Goal: Task Accomplishment & Management: Manage account settings

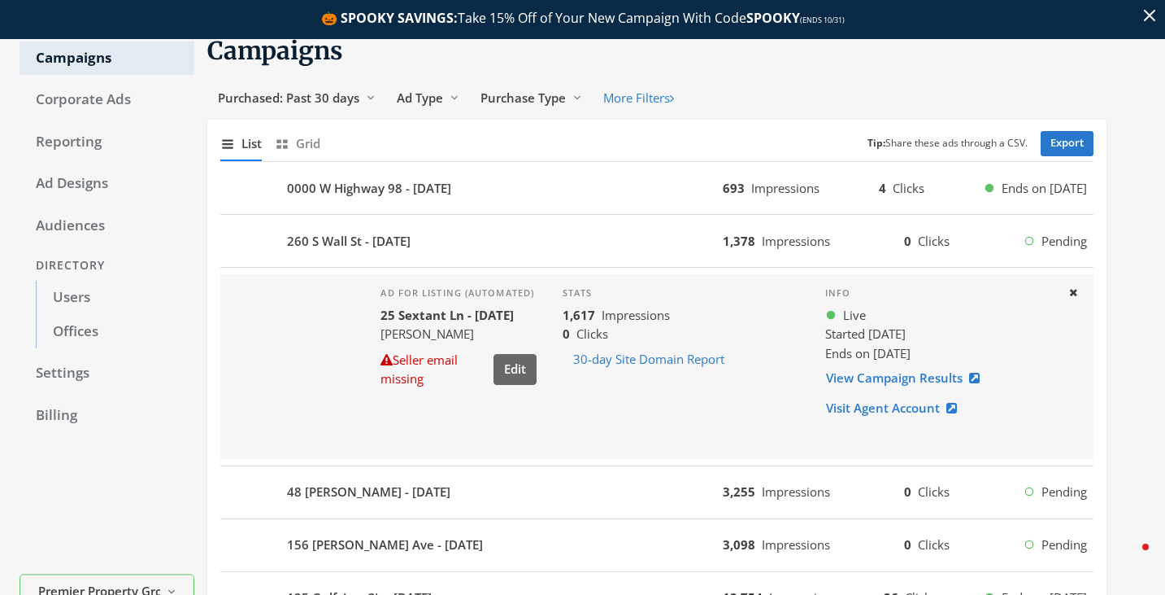
scroll to position [83, 0]
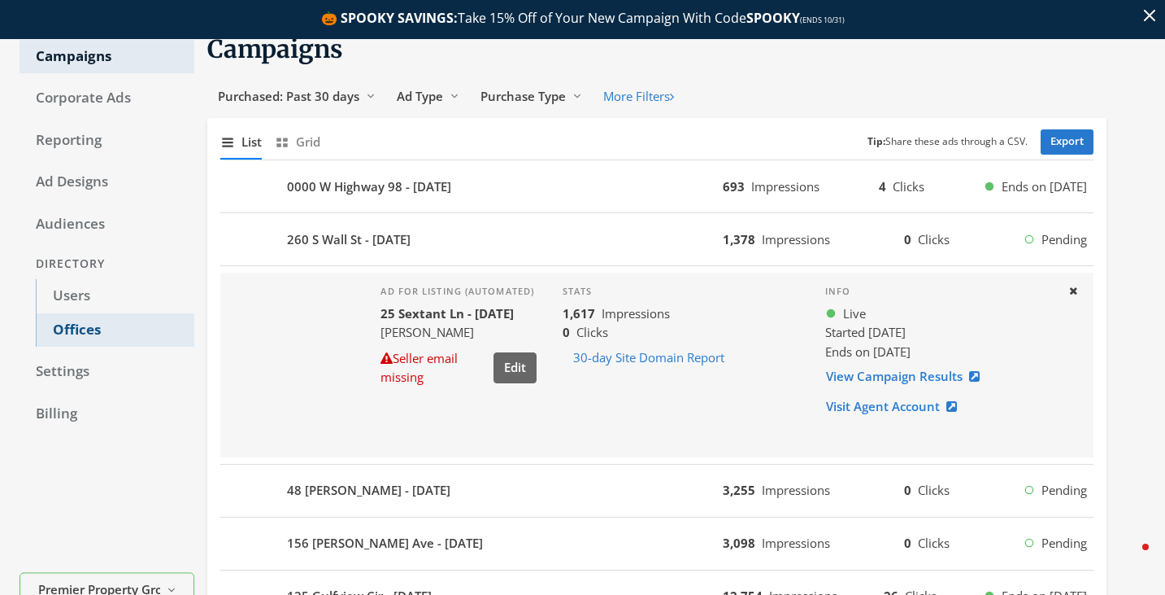
click at [66, 313] on link "Offices" at bounding box center [115, 330] width 159 height 34
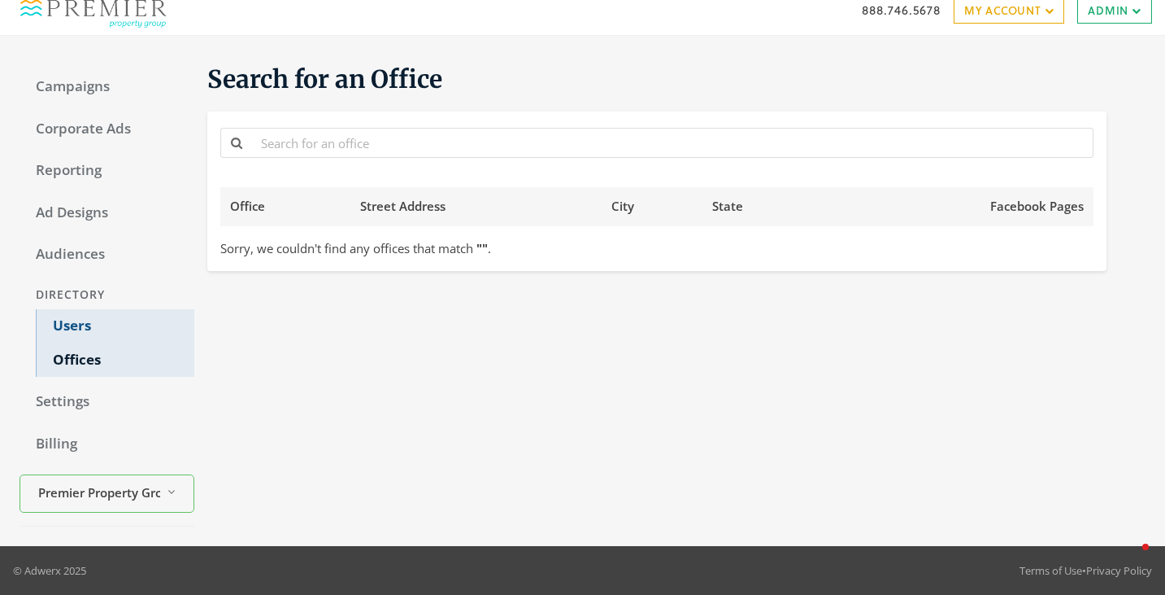
click at [69, 324] on link "Users" at bounding box center [115, 326] width 159 height 34
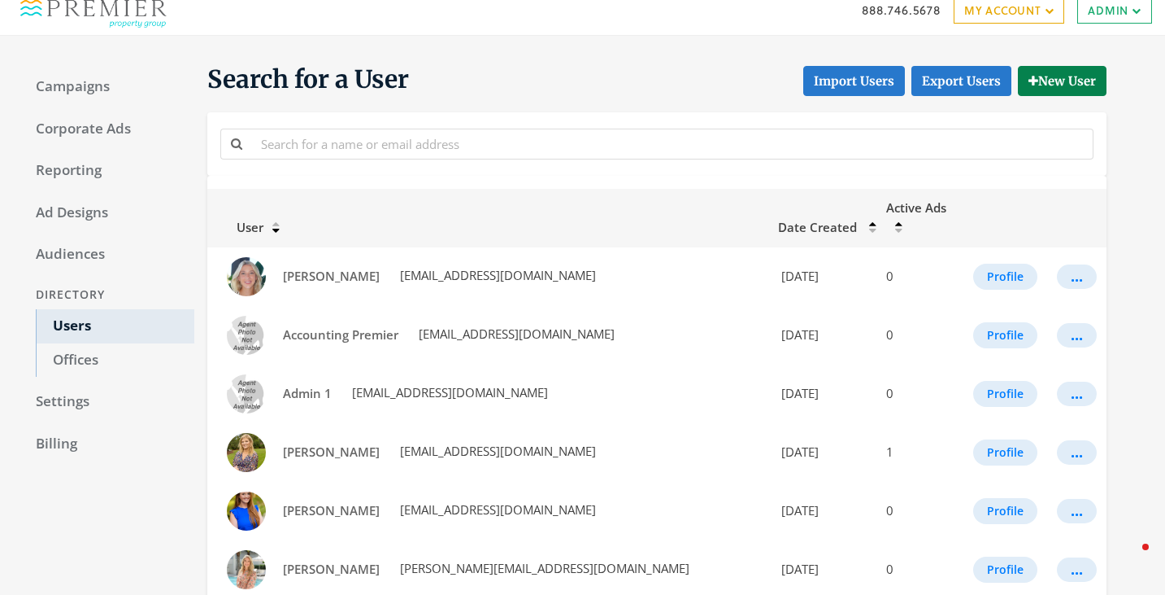
scroll to position [54, 0]
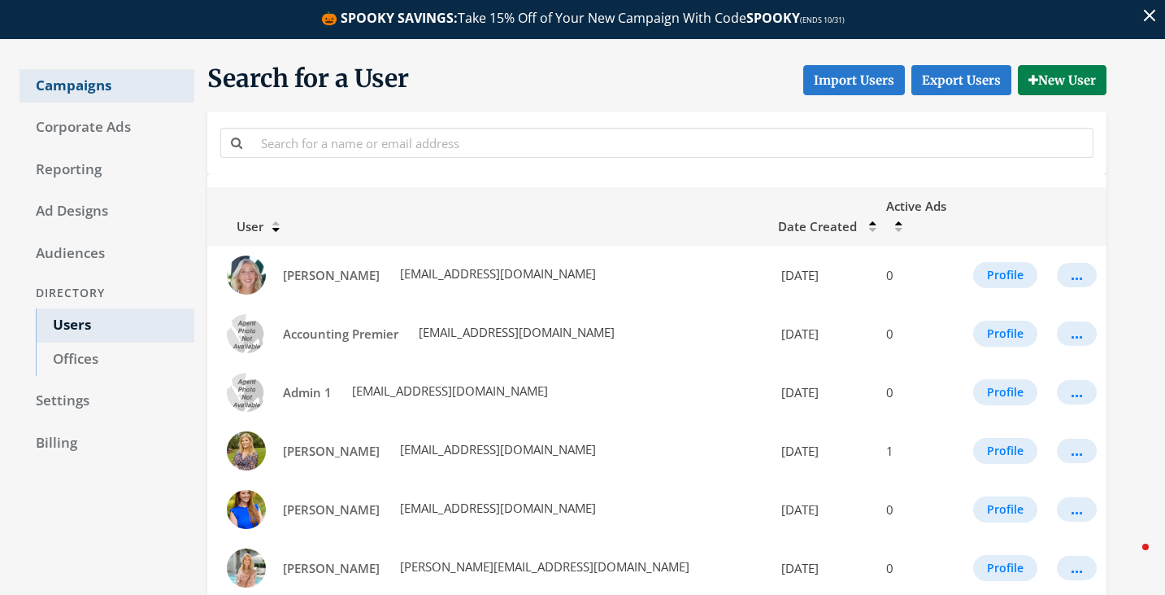
click at [117, 93] on link "Campaigns" at bounding box center [107, 86] width 175 height 34
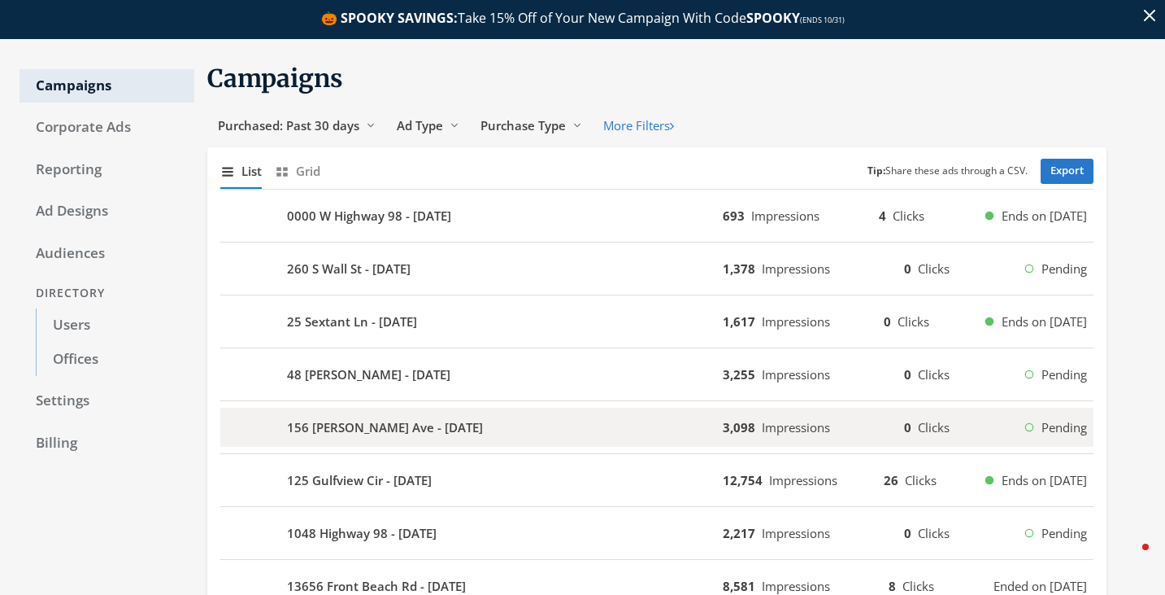
scroll to position [54, 0]
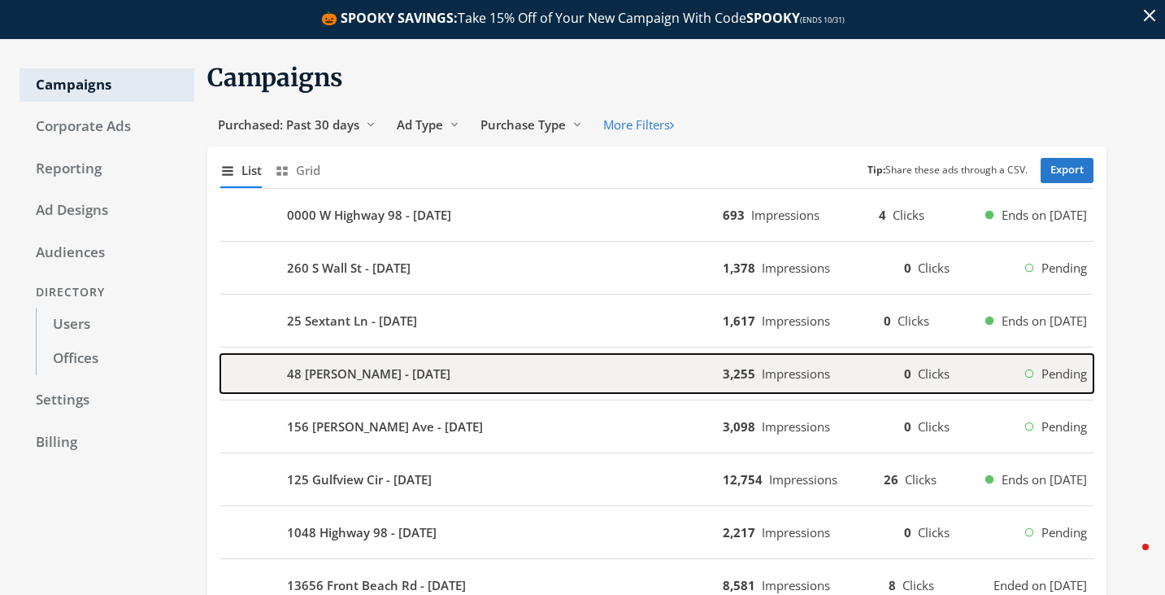
click at [501, 384] on div "48 [PERSON_NAME] - [DATE]" at bounding box center [471, 373] width 503 height 39
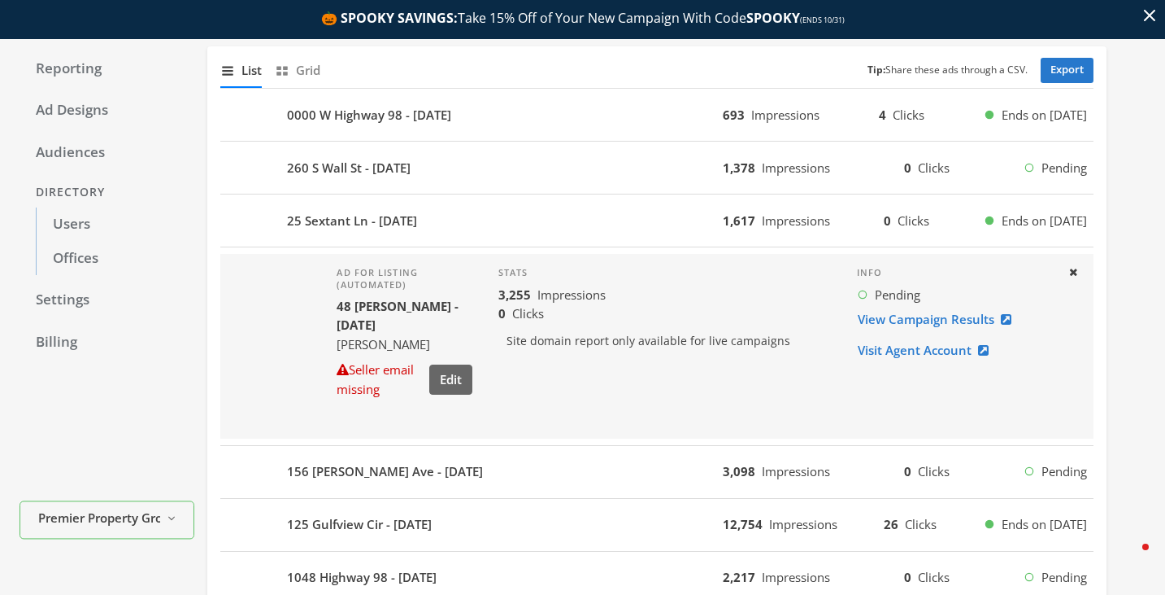
scroll to position [160, 0]
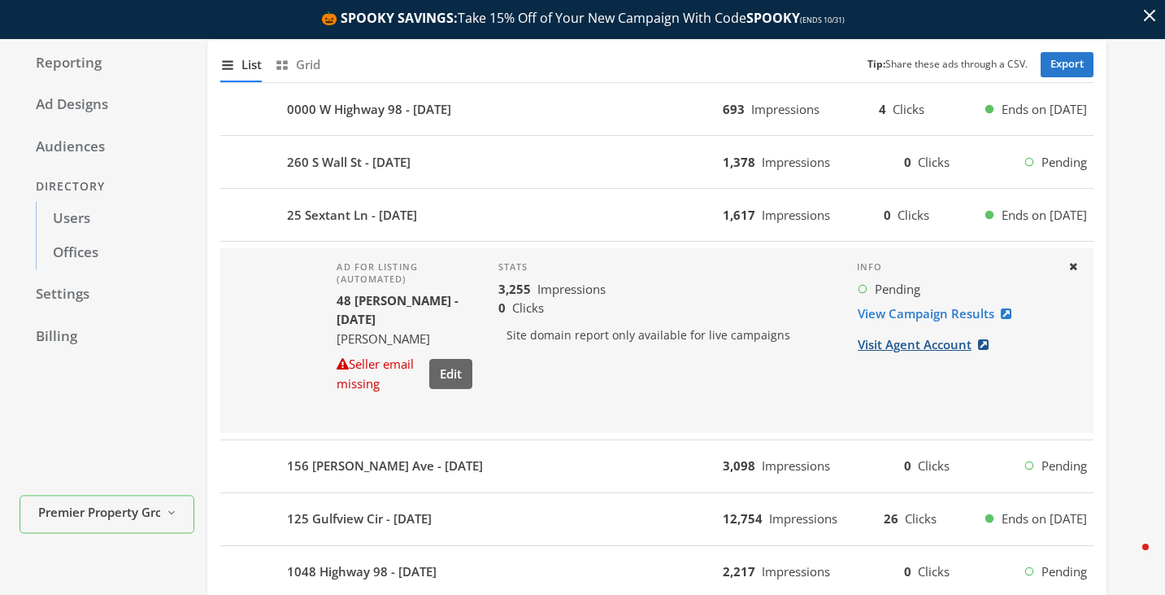
click at [897, 338] on link "Visit Agent Account" at bounding box center [928, 344] width 142 height 30
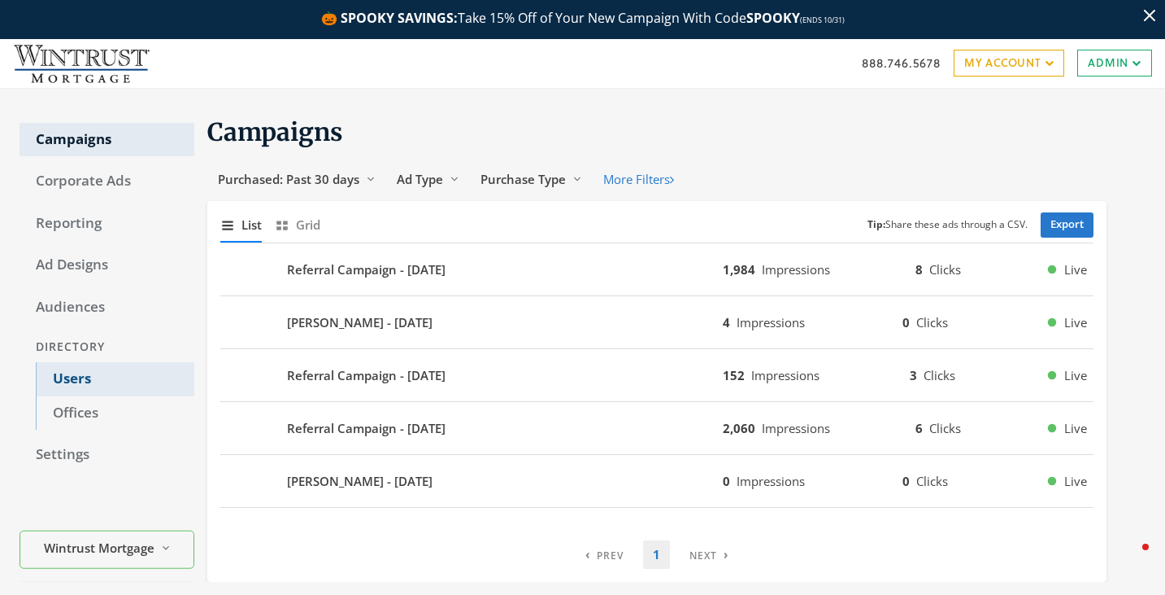
click at [141, 377] on link "Users" at bounding box center [115, 379] width 159 height 34
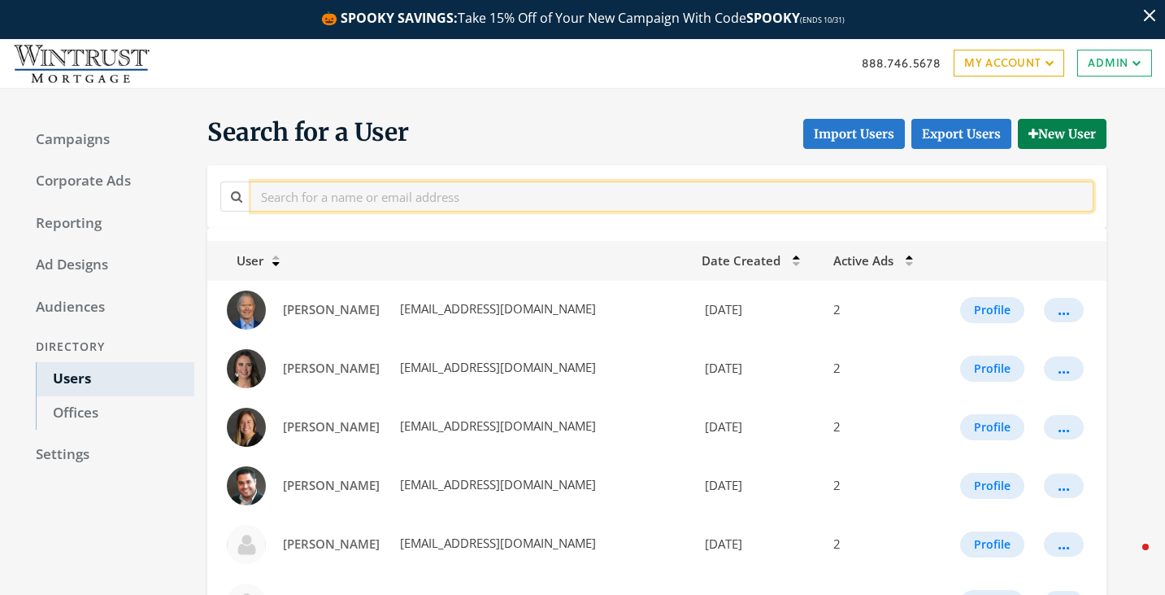
click at [371, 203] on input "text" at bounding box center [672, 196] width 843 height 30
paste input "RKi@wintrustmortgage.com"
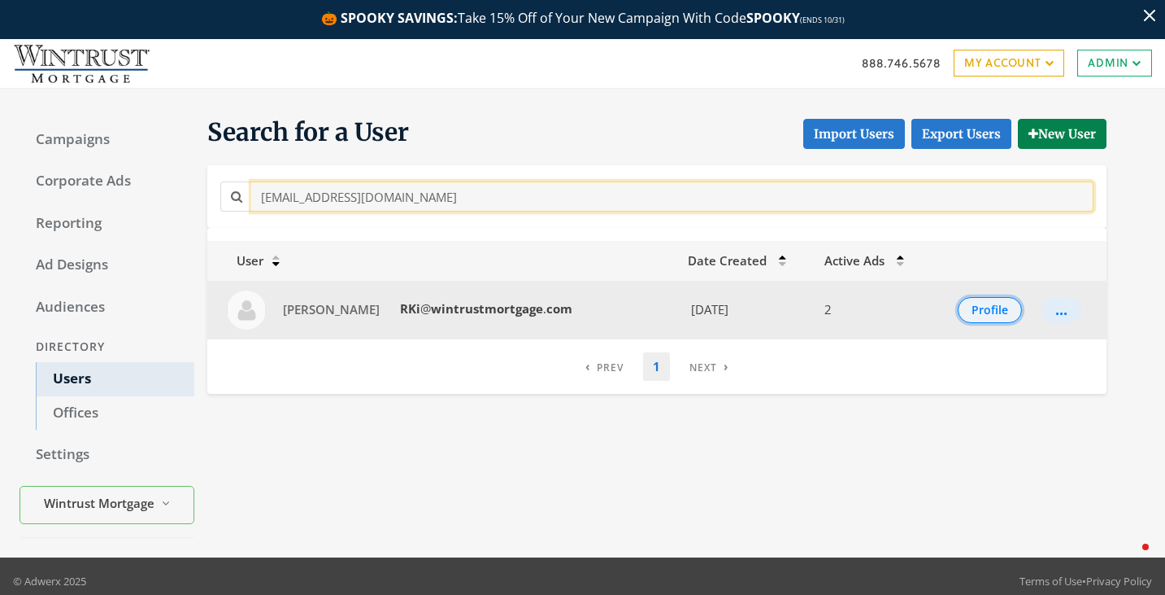
type input "RKi@wintrustmortgage.com"
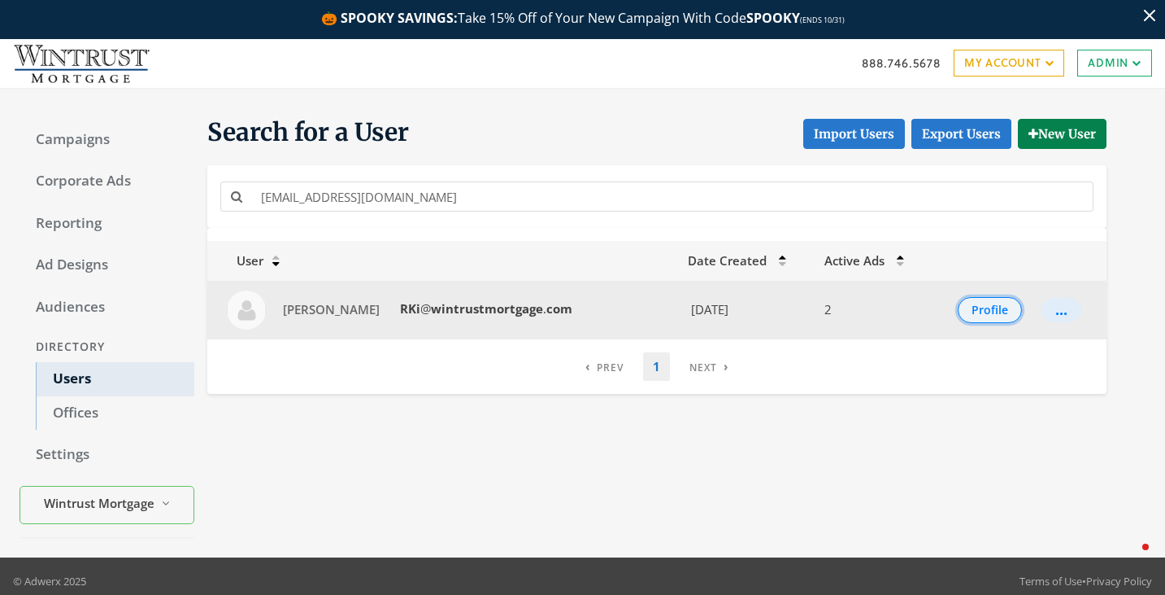
click at [982, 318] on button "Profile" at bounding box center [990, 310] width 64 height 26
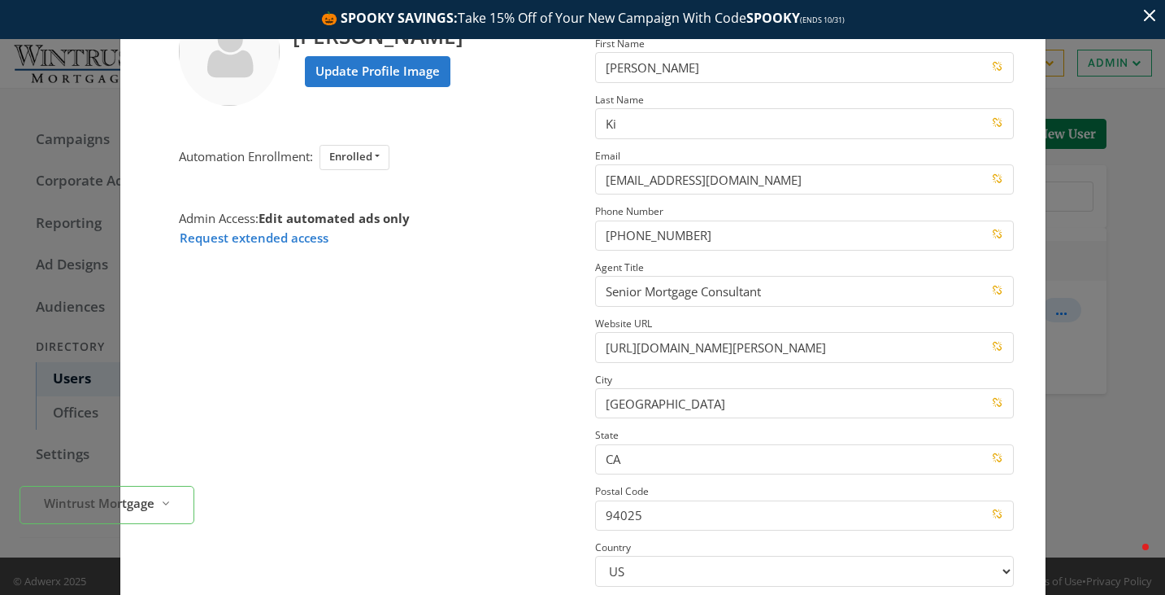
scroll to position [232, 0]
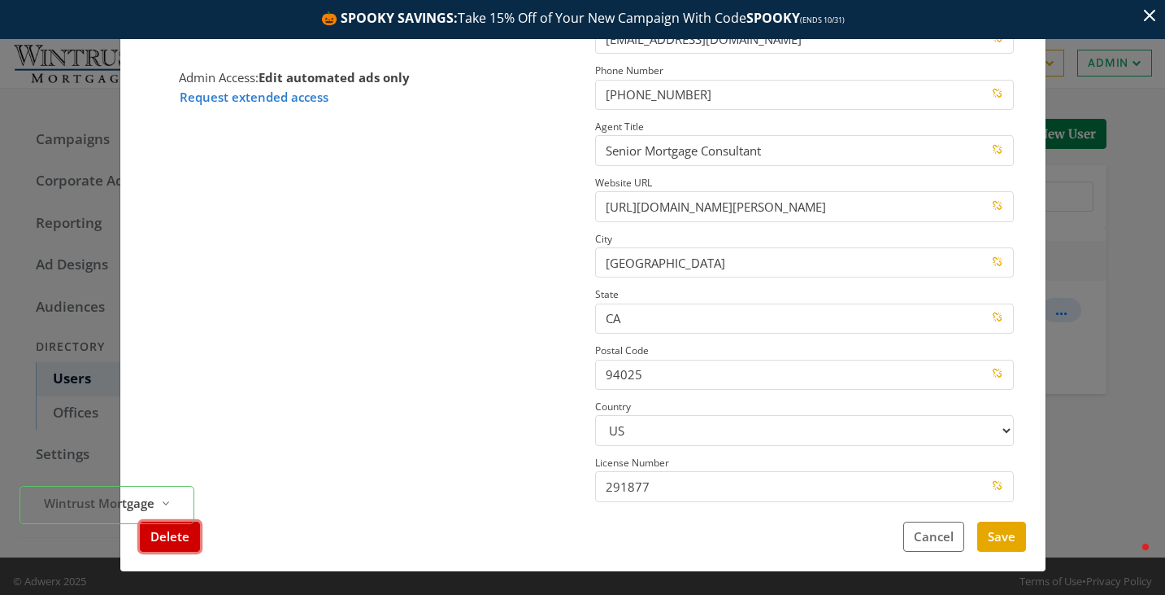
click at [193, 544] on button "Delete" at bounding box center [170, 536] width 60 height 30
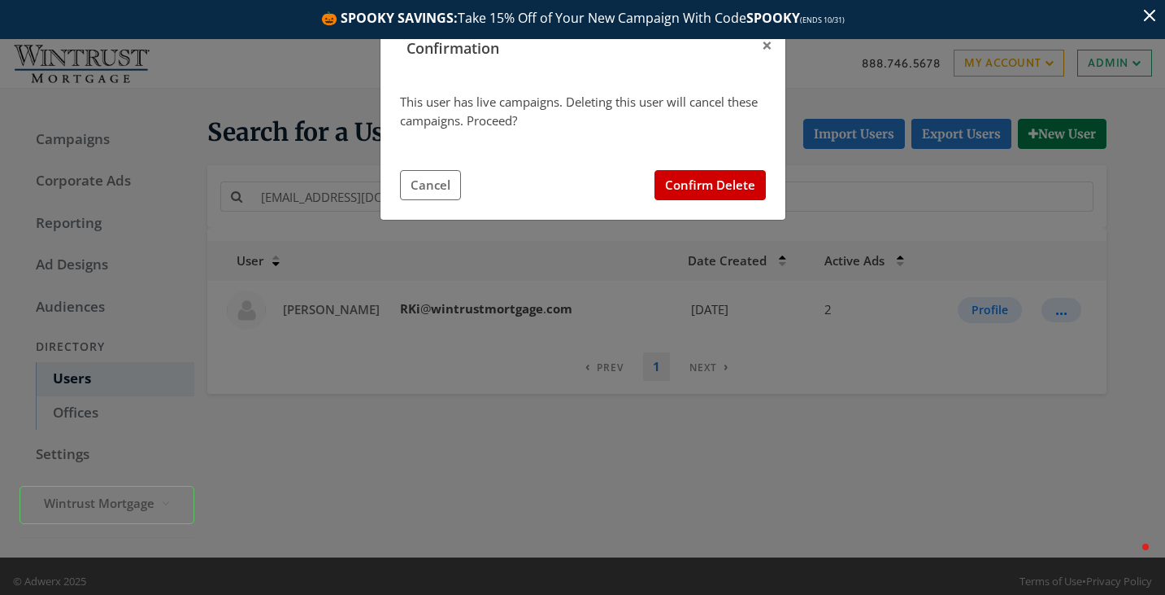
click at [732, 169] on div "This user has live campaigns. Deleting this user will cancel these campaigns. P…" at bounding box center [583, 146] width 366 height 107
click at [732, 178] on button "Confirm Delete" at bounding box center [710, 185] width 111 height 30
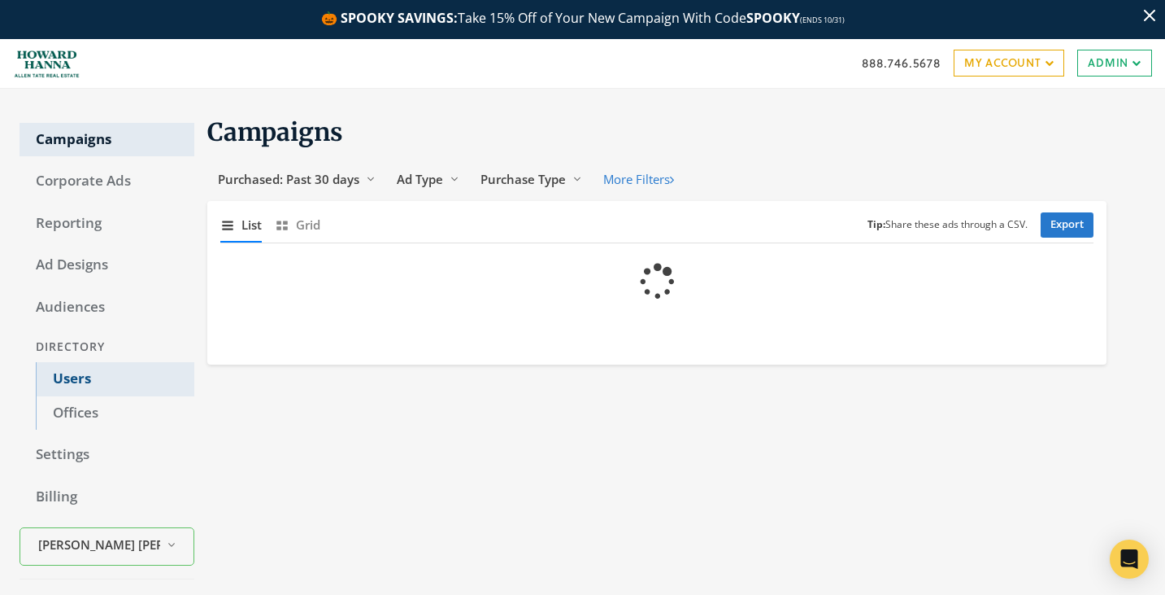
click at [85, 373] on link "Users" at bounding box center [115, 379] width 159 height 34
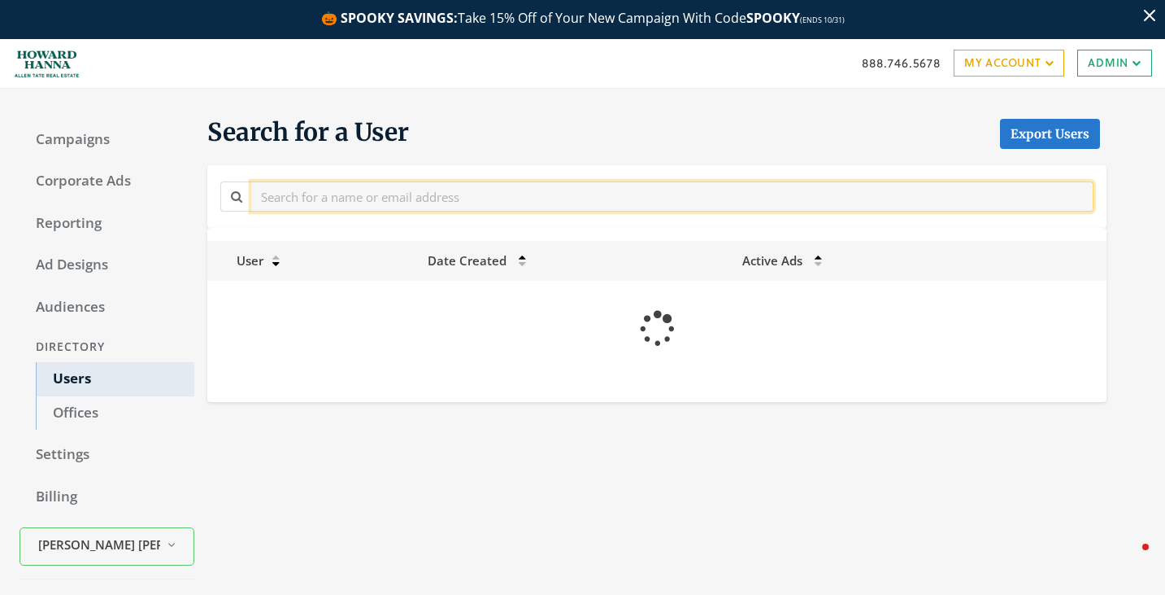
click at [377, 197] on input "text" at bounding box center [672, 196] width 843 height 30
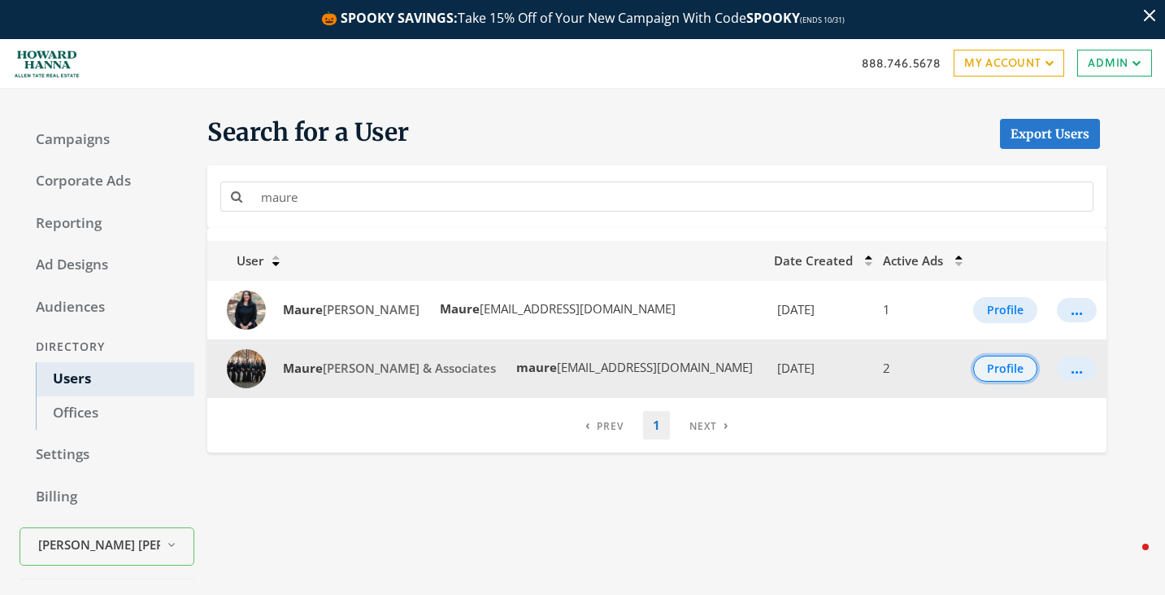
click at [1011, 381] on button "Profile" at bounding box center [1006, 368] width 64 height 26
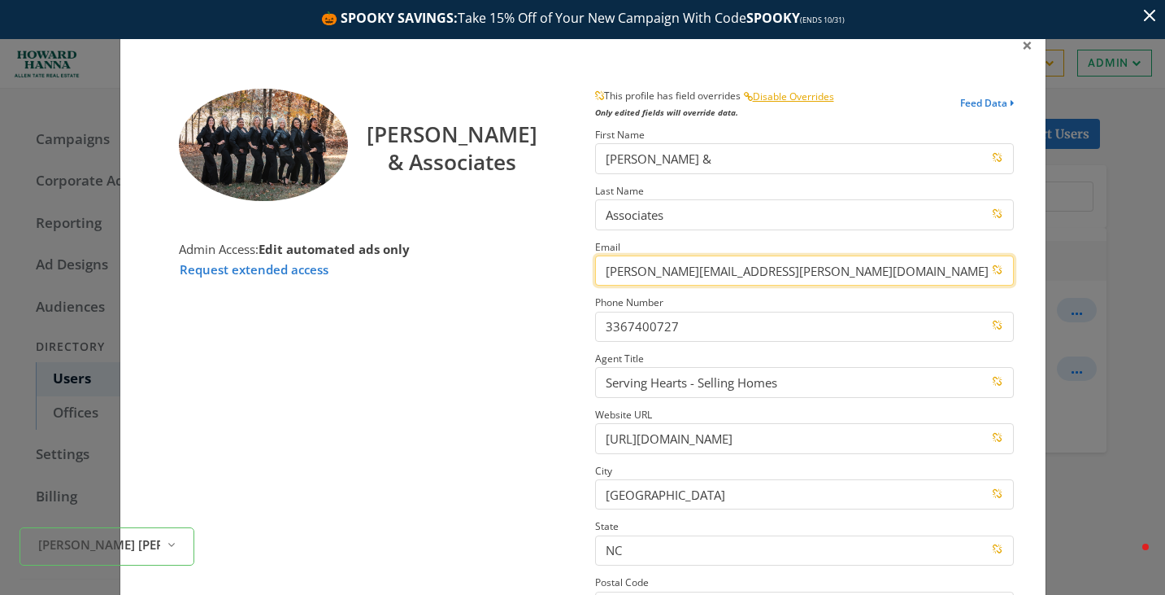
click at [858, 275] on input "maureena.shepherdassociates@allentate.com" at bounding box center [804, 270] width 419 height 30
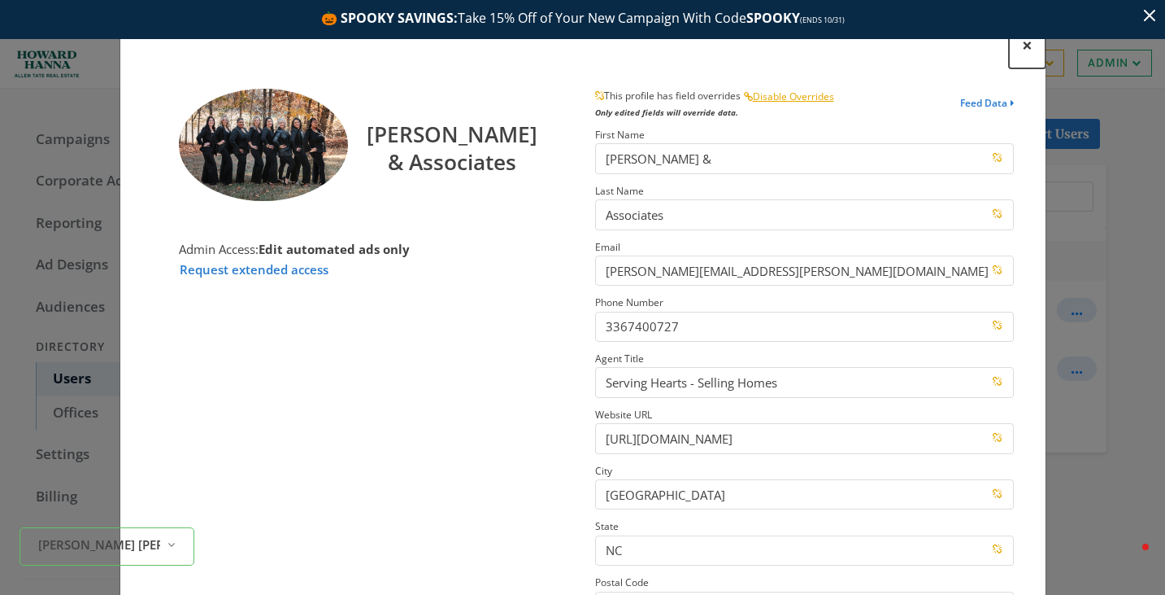
click at [1024, 50] on span "×" at bounding box center [1027, 45] width 11 height 25
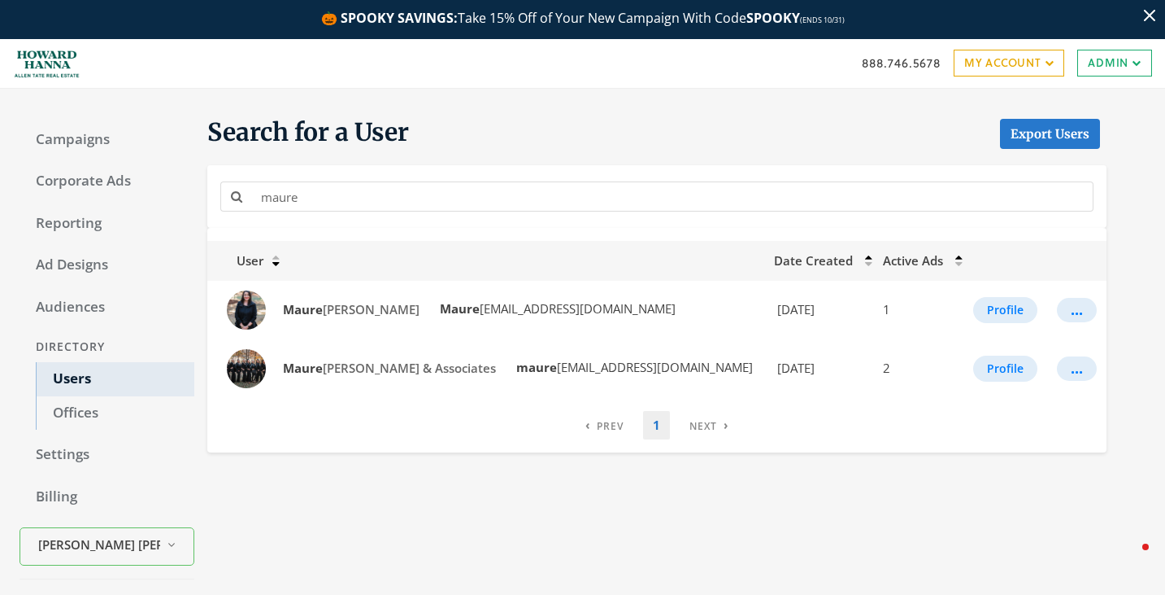
click at [490, 213] on div "maure" at bounding box center [657, 196] width 882 height 37
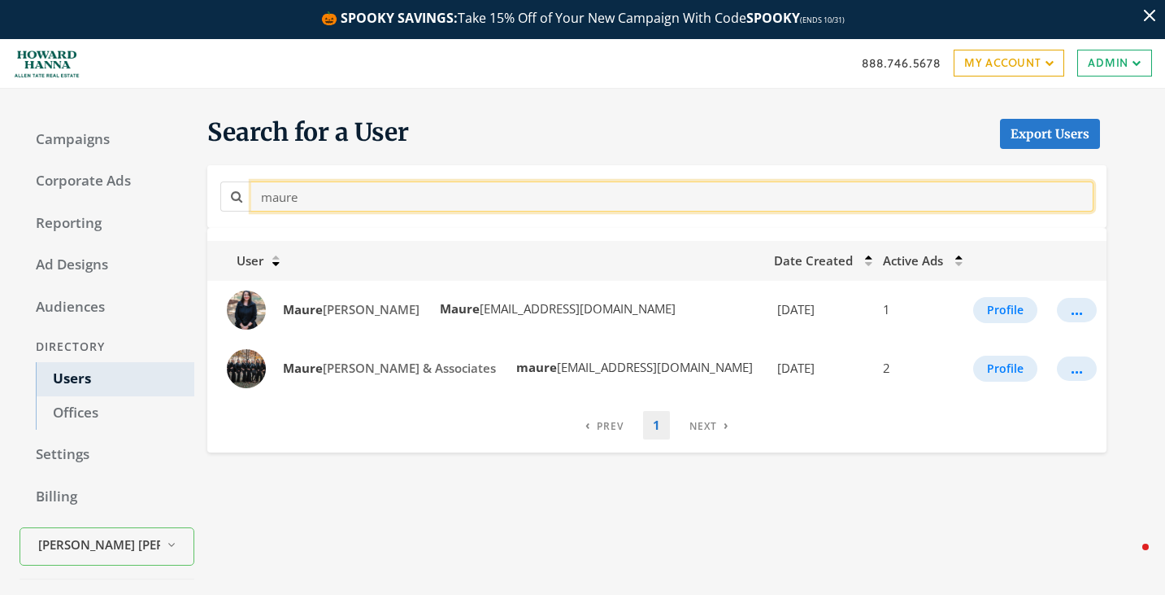
click at [490, 207] on input "maure" at bounding box center [672, 196] width 843 height 30
paste input "Terry Grub"
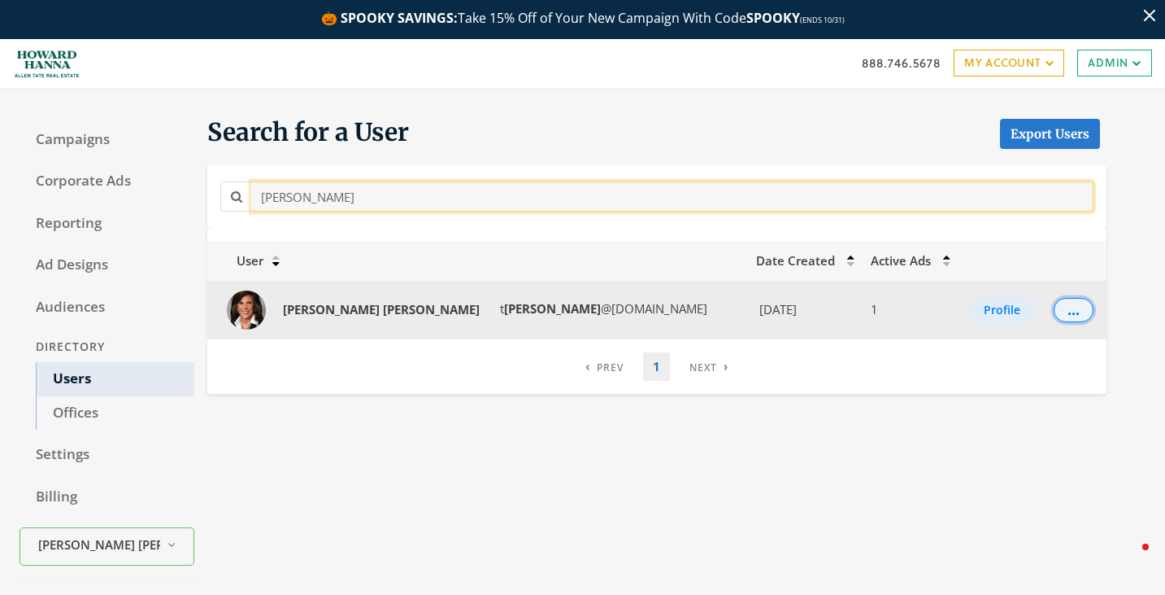
type input "Terry Grube"
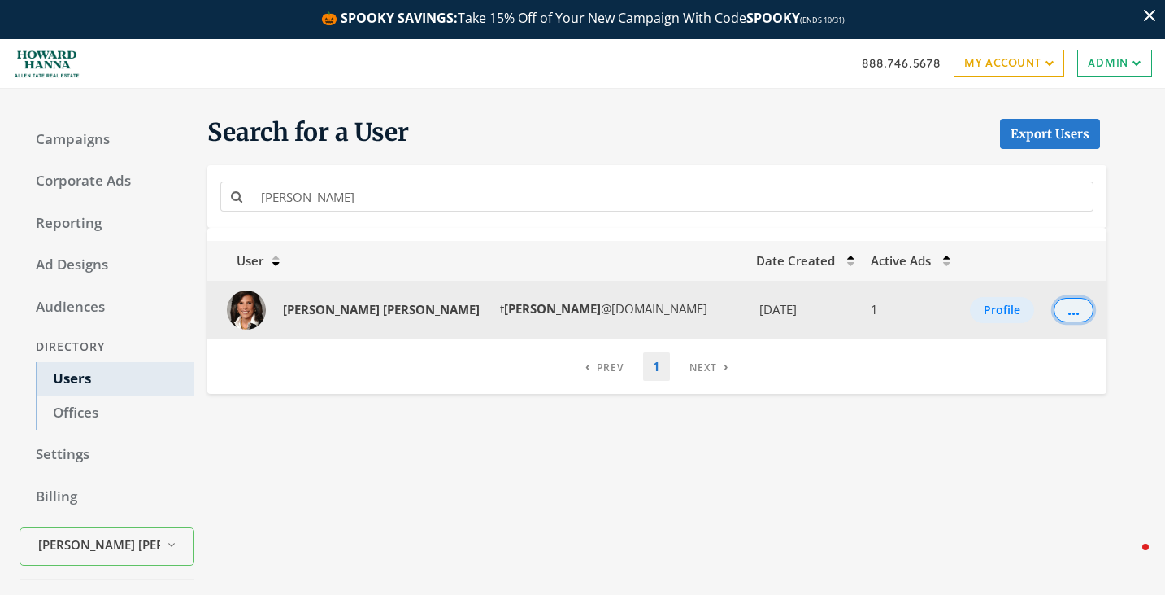
click at [1063, 312] on button "..." at bounding box center [1074, 310] width 40 height 24
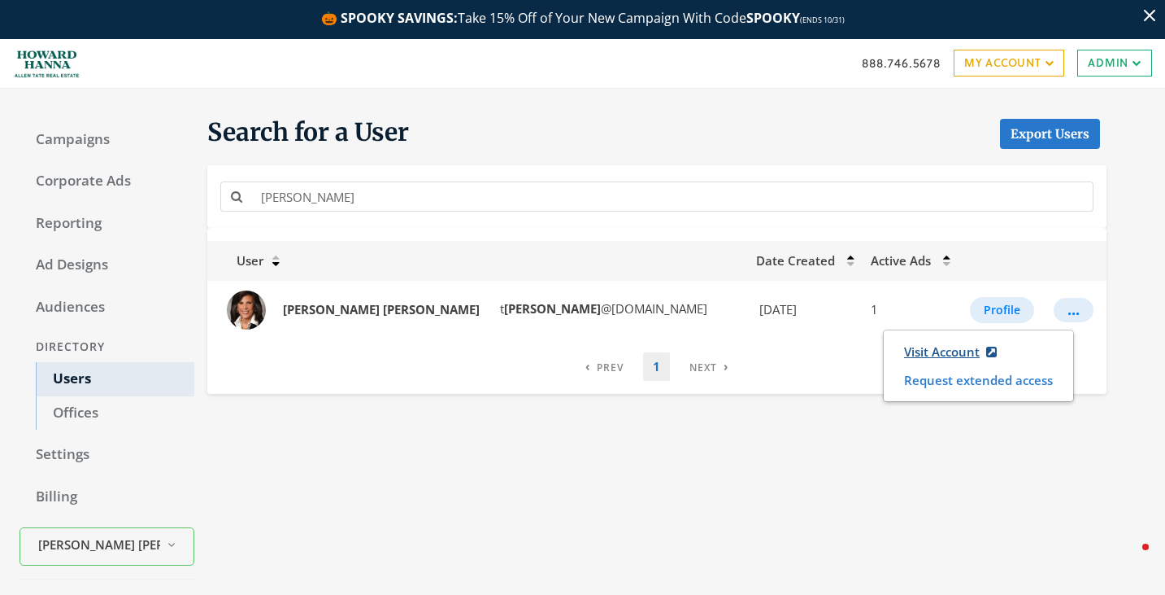
click at [958, 348] on link "Visit Account" at bounding box center [951, 352] width 114 height 30
